Goal: Transaction & Acquisition: Purchase product/service

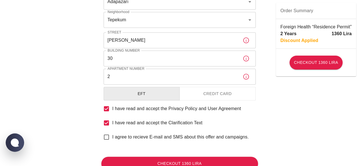
scroll to position [265, 0]
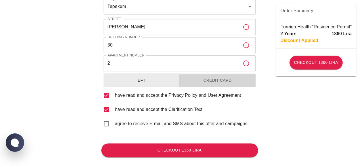
click at [211, 83] on button "Credit Card" at bounding box center [218, 81] width 76 height 14
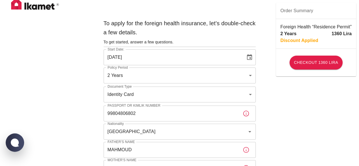
scroll to position [0, 0]
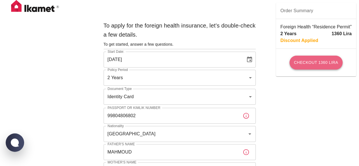
click at [322, 65] on button "Checkout 1360 Lira" at bounding box center [316, 63] width 53 height 14
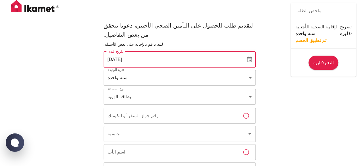
click at [112, 52] on input "21/08/2025" at bounding box center [173, 60] width 138 height 16
click at [110, 52] on input "21/08/2025" at bounding box center [173, 60] width 138 height 16
type input "[DATE]"
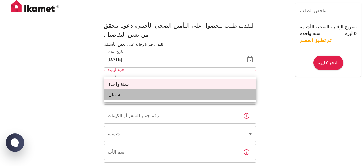
click at [150, 95] on li "سنتان" at bounding box center [180, 95] width 152 height 11
type input "572c7356-bd2e-44a0-a5fb-f98fe7448427"
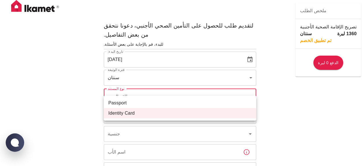
click at [164, 90] on div at bounding box center [182, 83] width 364 height 166
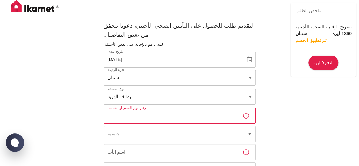
click at [155, 109] on input "رقم جواز السفر أو الكيملك" at bounding box center [171, 116] width 135 height 16
type input "99789807344"
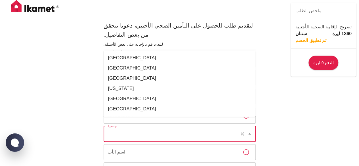
click at [152, 129] on input "جنسية" at bounding box center [171, 134] width 131 height 11
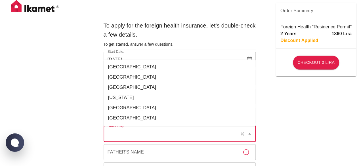
click at [160, 132] on input "Nationality" at bounding box center [171, 134] width 131 height 11
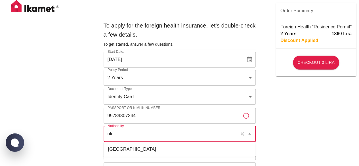
click at [138, 146] on li "Ukraine" at bounding box center [180, 149] width 152 height 10
type input "Ukraine"
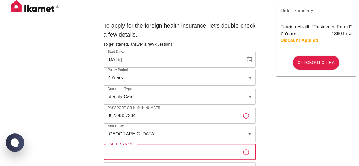
click at [156, 153] on input "Father's Name" at bounding box center [171, 152] width 135 height 16
type input "SERGII"
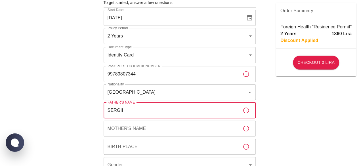
scroll to position [45, 0]
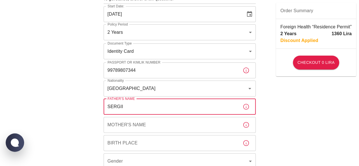
click at [169, 124] on input "Mother's Name" at bounding box center [171, 125] width 135 height 16
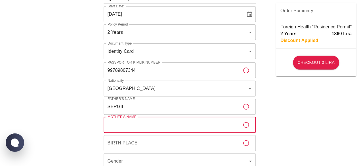
type input "EKATERINA"
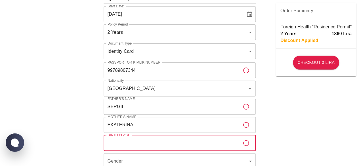
click at [154, 142] on input "Birth Place" at bounding box center [171, 143] width 135 height 16
type input "Moldova"
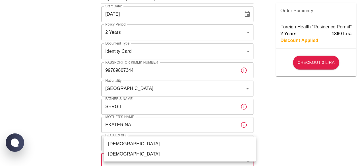
scroll to position [48, 0]
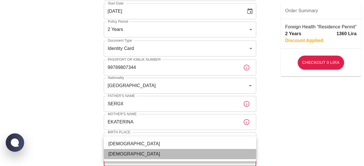
click at [149, 155] on li "Female" at bounding box center [180, 154] width 152 height 10
type input "female"
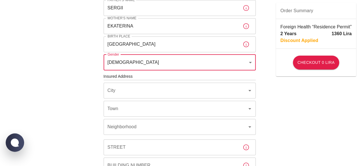
scroll to position [146, 0]
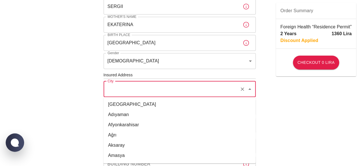
click at [202, 87] on input "City" at bounding box center [171, 89] width 131 height 11
type input "Adapazarı"
type input "TEPEKUM Mh. ARI Sok."
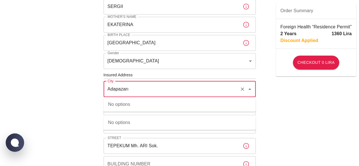
click at [165, 91] on input "Adapazarı" at bounding box center [171, 89] width 131 height 11
click at [130, 113] on li "Sakarya" at bounding box center [180, 115] width 152 height 10
type input "Sakarya"
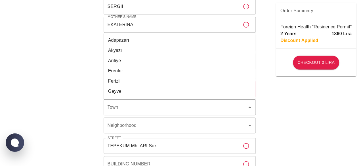
click at [147, 42] on li "Adapazarı" at bounding box center [180, 40] width 152 height 10
type input "Adapazarı"
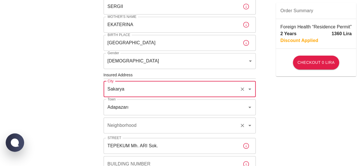
type input "Sakarya"
click at [147, 128] on input "Neighborhood" at bounding box center [171, 125] width 131 height 11
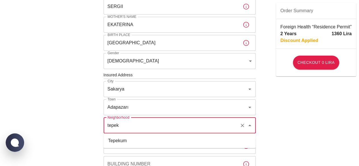
click at [138, 140] on li "Tepekum" at bounding box center [180, 141] width 152 height 10
type input "Tepekum"
click at [298, 133] on div "To apply for the foreign health insurance, let’s double-check a few details. To…" at bounding box center [179, 74] width 359 height 440
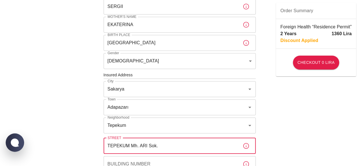
click at [219, 150] on input "TEPEKUM Mh. ARI Sok." at bounding box center [171, 146] width 135 height 16
click at [138, 147] on input "TEPEKUM Mh. ARI Sok." at bounding box center [171, 146] width 135 height 16
type input "ARI Sokak"
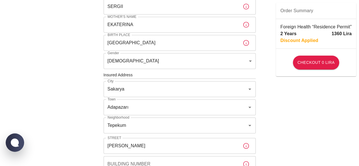
click at [324, 149] on div "To apply for the foreign health insurance, let’s double-check a few details. To…" at bounding box center [179, 74] width 359 height 440
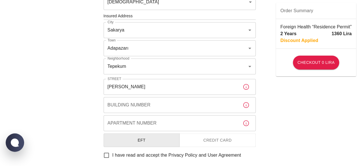
scroll to position [205, 0]
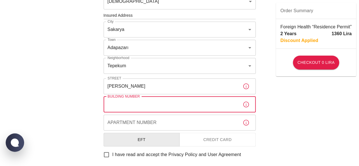
click at [181, 106] on input "Building Number" at bounding box center [171, 105] width 135 height 16
type input "30"
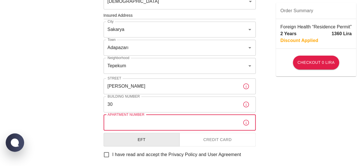
click at [159, 120] on input "Apartment Number" at bounding box center [171, 123] width 135 height 16
type input "2"
click at [205, 139] on button "Credit Card" at bounding box center [218, 140] width 76 height 14
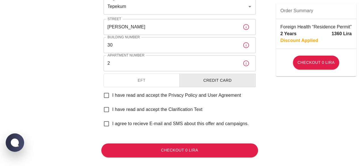
scroll to position [274, 0]
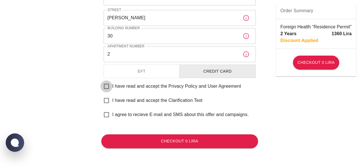
click at [107, 85] on input "I have read and accept the Privacy Policy and User Agreement" at bounding box center [107, 86] width 12 height 12
checkbox input "true"
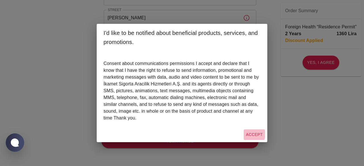
click at [251, 134] on button "Accept" at bounding box center [254, 135] width 21 height 11
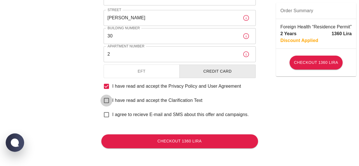
click at [108, 101] on input "I have read and accept the Clarification Text" at bounding box center [107, 101] width 12 height 12
checkbox input "true"
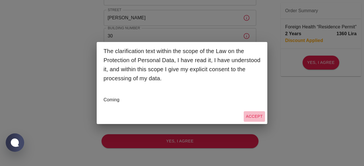
click at [257, 119] on button "Accept" at bounding box center [254, 116] width 21 height 11
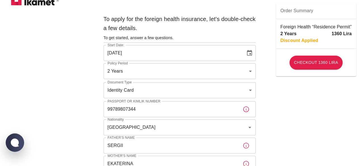
scroll to position [0, 0]
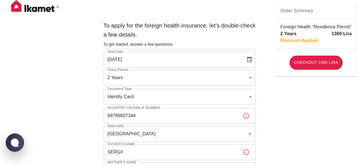
click at [177, 30] on h6 "To apply for the foreign health insurance, let’s double-check a few details." at bounding box center [180, 30] width 152 height 18
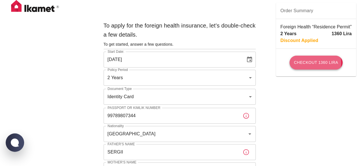
click at [316, 63] on button "Checkout 1360 Lira" at bounding box center [316, 63] width 53 height 14
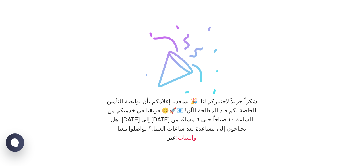
click at [311, 38] on div "شكراً جزيلاً لاختياركم لنا! 🎉 يسعدنا إعلامكم بأن بوليصة التأمين الخاصة بكم قيد …" at bounding box center [182, 83] width 364 height 166
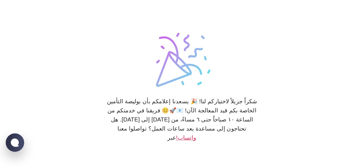
click at [251, 27] on div "شكراً جزيلاً لاختياركم لنا! 🎉 يسعدنا إعلامكم بأن بوليصة التأمين الخاصة بكم قيد …" at bounding box center [181, 83] width 157 height 166
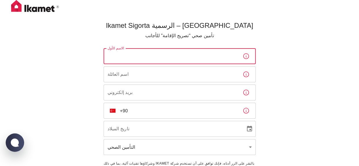
click at [187, 55] on input "الاسم الأول" at bounding box center [171, 56] width 135 height 16
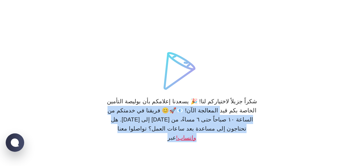
drag, startPoint x: 0, startPoint y: 0, endPoint x: 313, endPoint y: 105, distance: 329.7
click at [313, 105] on html "شكراً جزيلاً لاختياركم لنا! 🎉 يسعدنا إعلامكم بأن بوليصة التأمين الخاصة بكم قيد …" at bounding box center [182, 83] width 364 height 166
